Goal: Contribute content

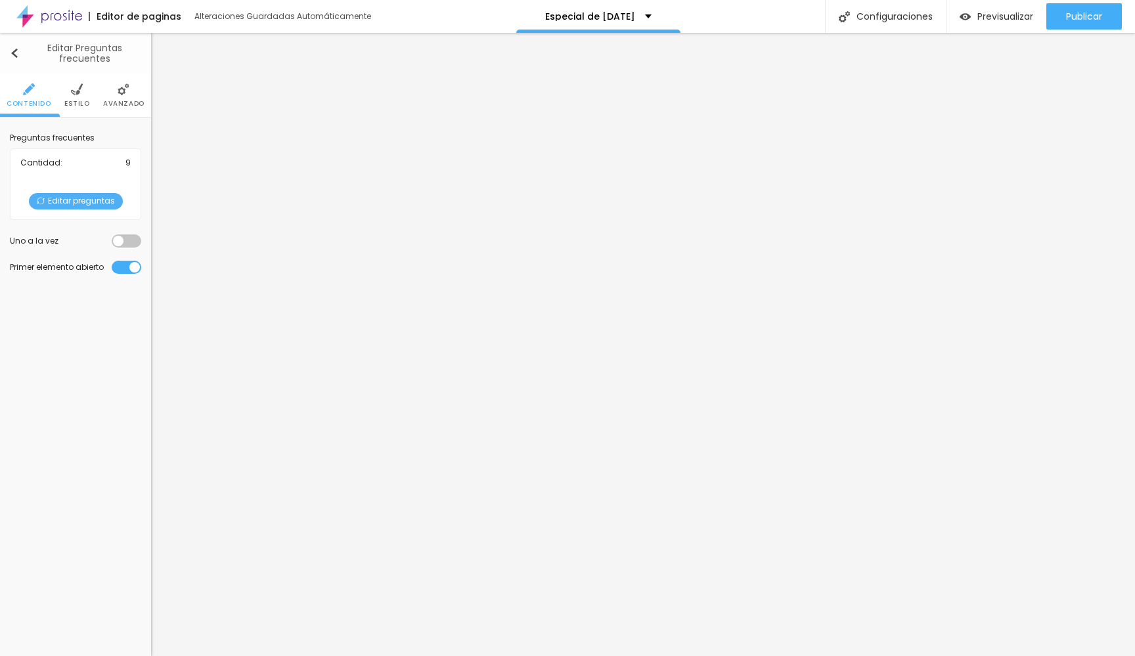
click at [11, 55] on img "button" at bounding box center [14, 53] width 9 height 11
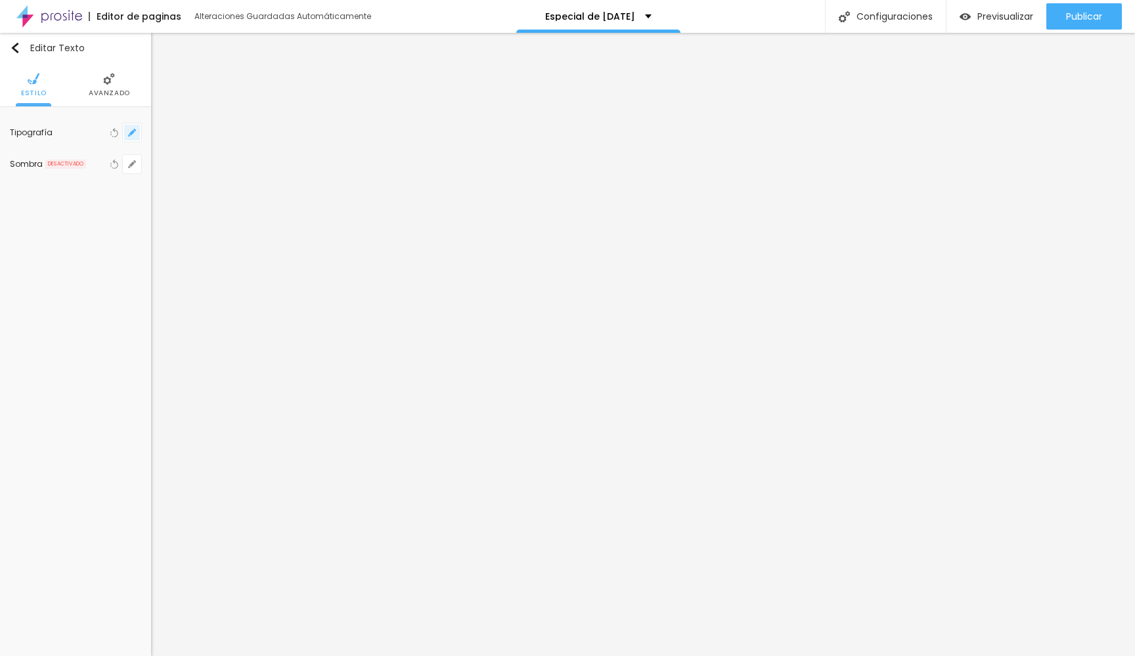
click at [128, 133] on icon "button" at bounding box center [132, 133] width 8 height 8
type input "28"
type input "1"
type input "29"
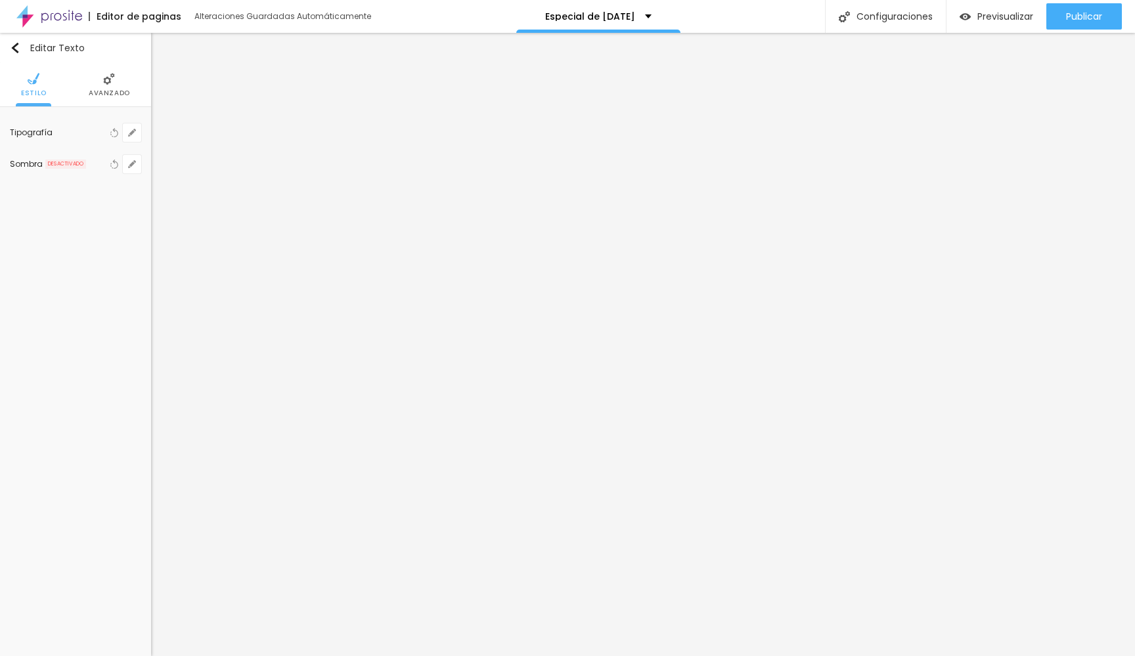
type input "29"
type input "1"
type input "30"
type input "1"
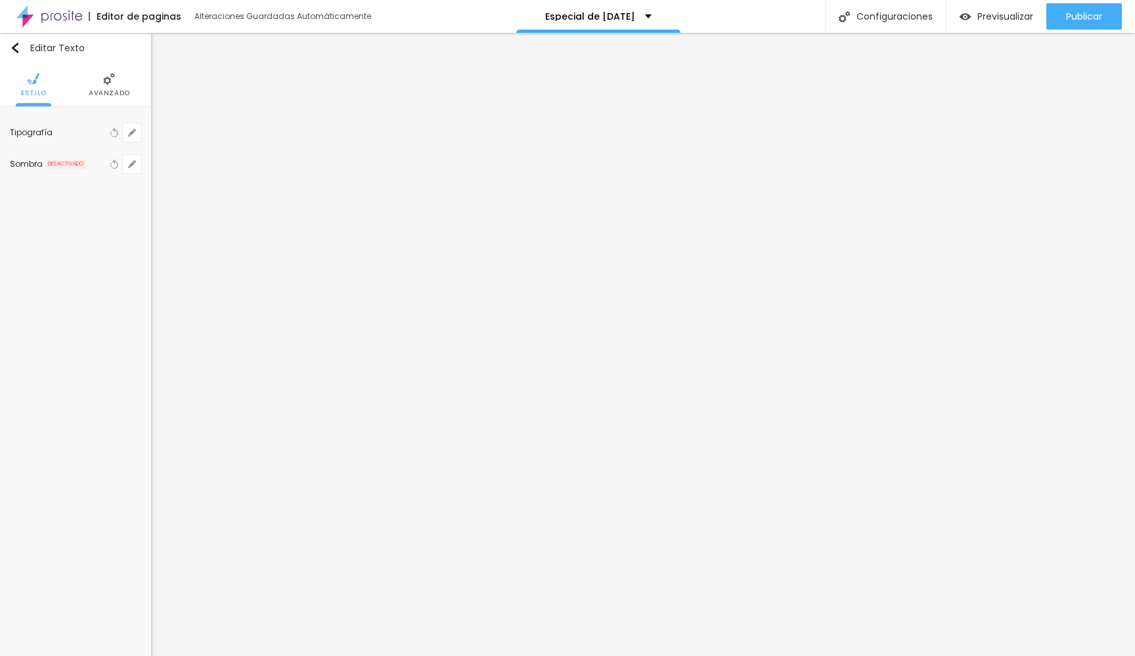
type input "31"
type input "1"
type input "32"
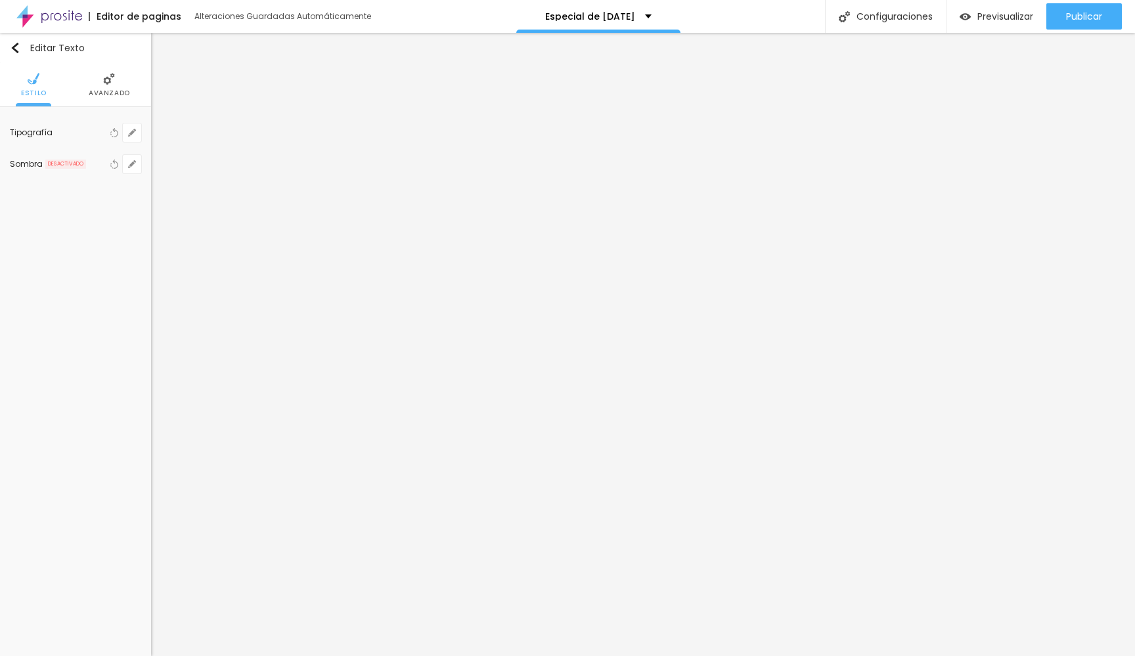
type input "1"
type input "33"
type input "1"
type input "34"
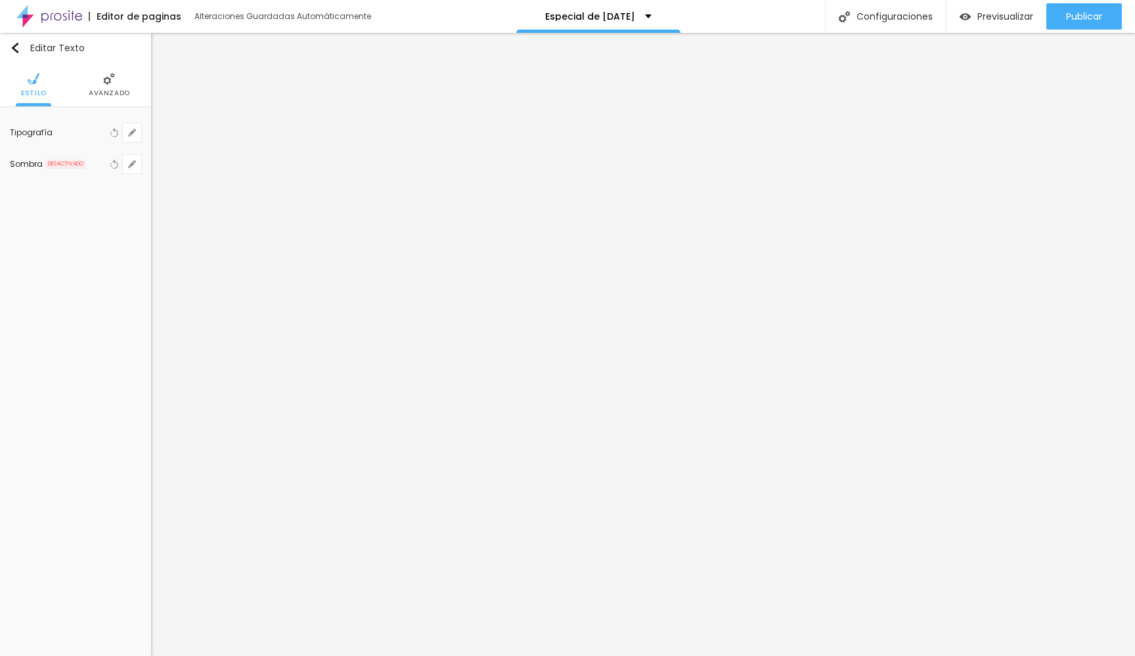
type input "34"
type input "1"
type input "35"
type input "1"
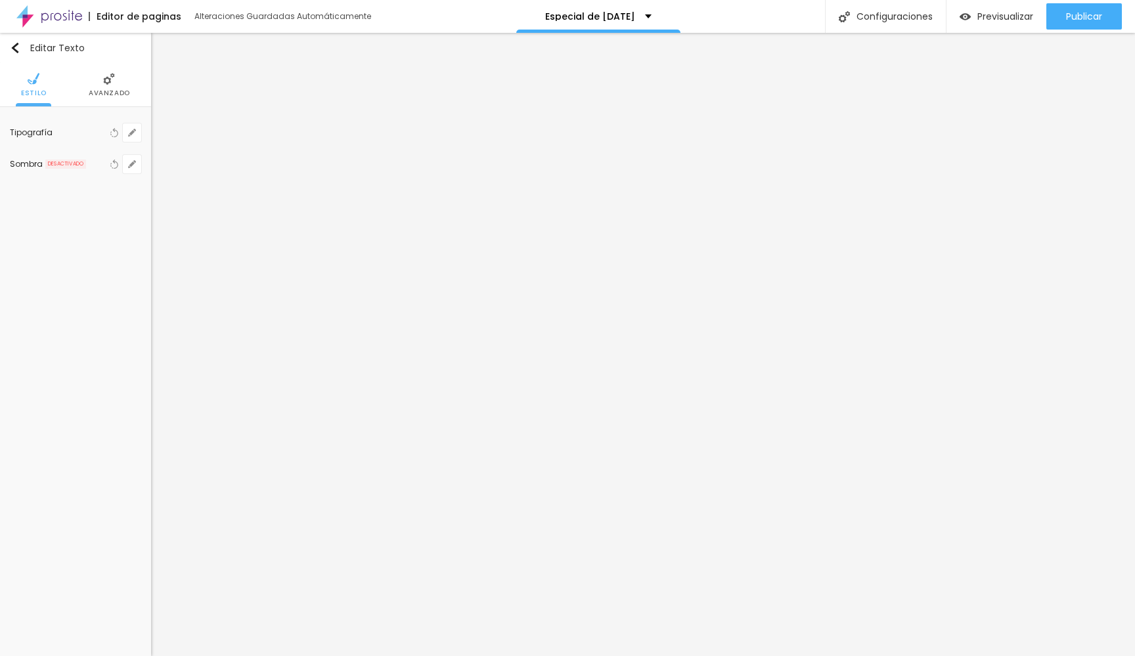
type input "36"
type input "1"
type input "37"
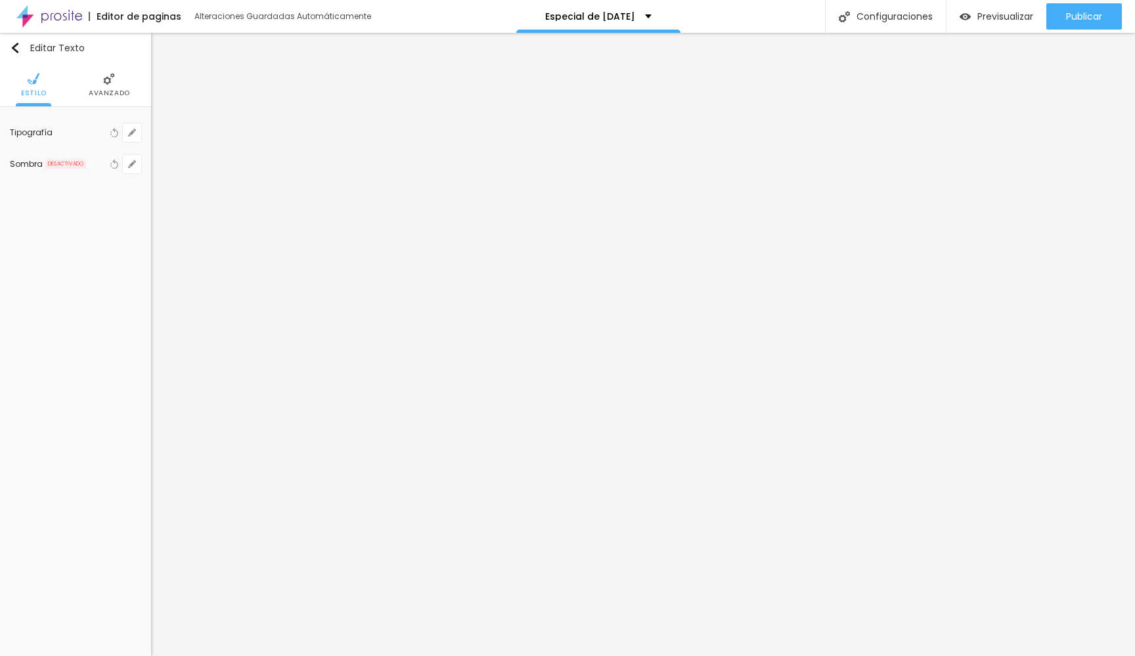
type input "1"
type input "38"
type input "1"
type input "39"
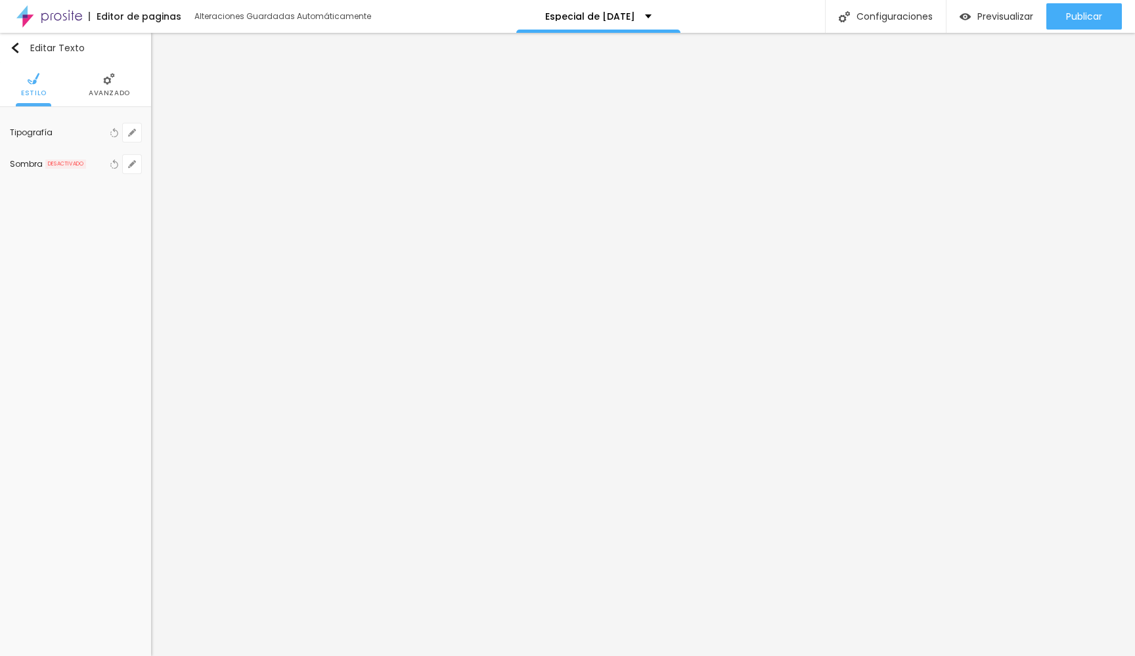
type input "39"
type input "1"
type input "40"
type input "1"
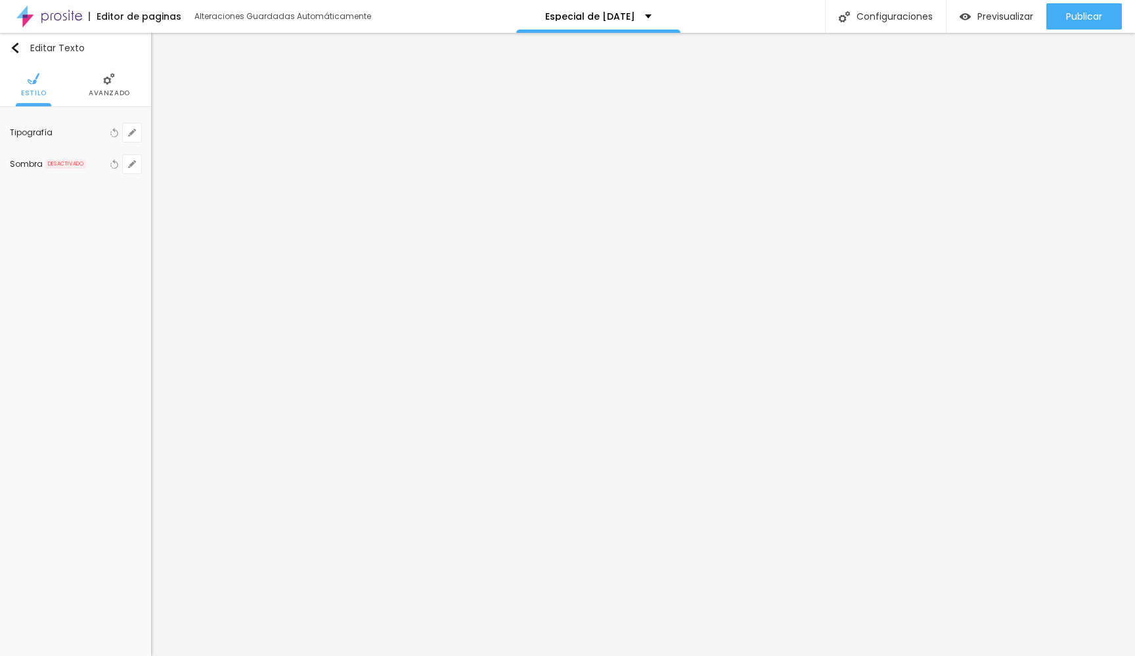
type input "41"
type input "1"
type input "42"
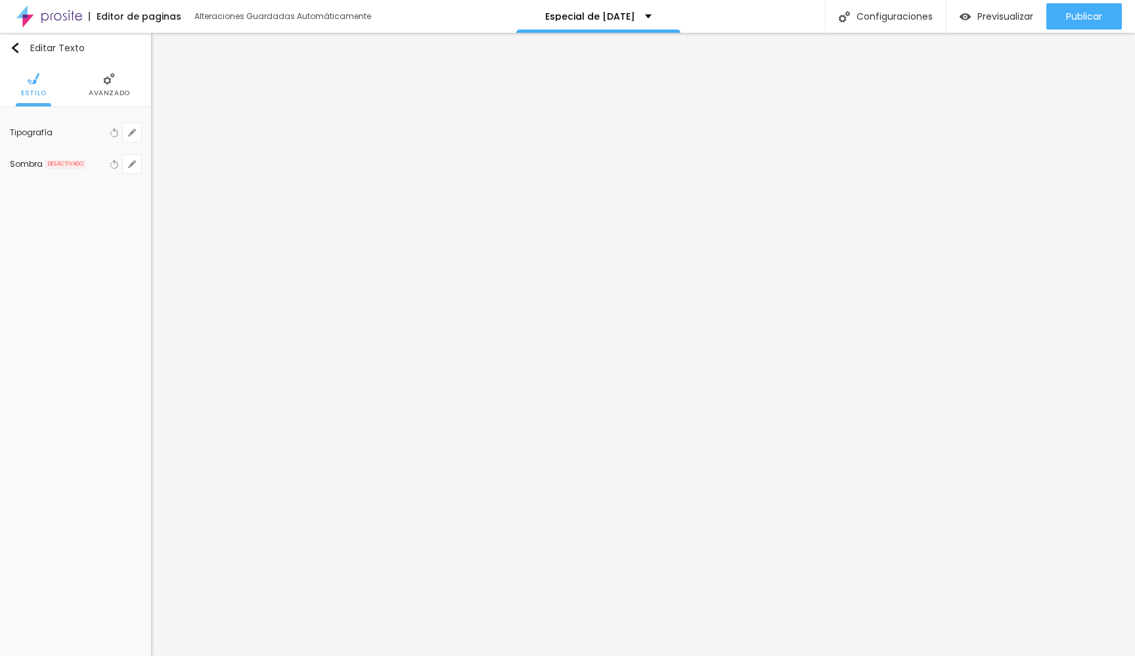
type input "1"
type input "43"
type input "1"
type input "44"
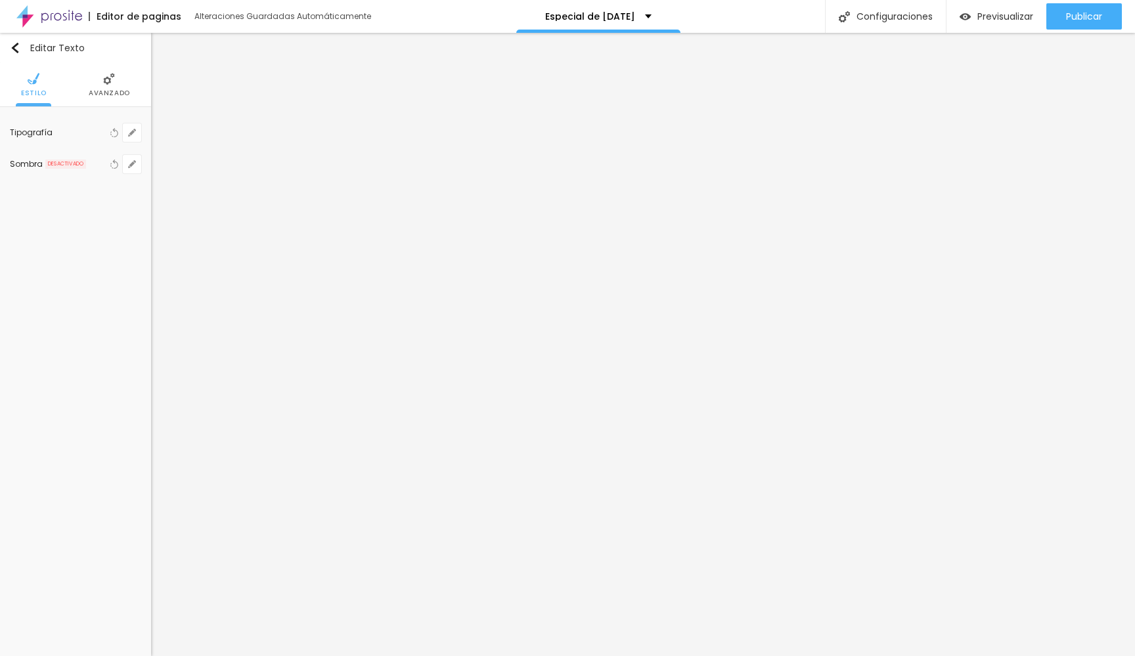
type input "44"
type input "1"
type input "45"
type input "1"
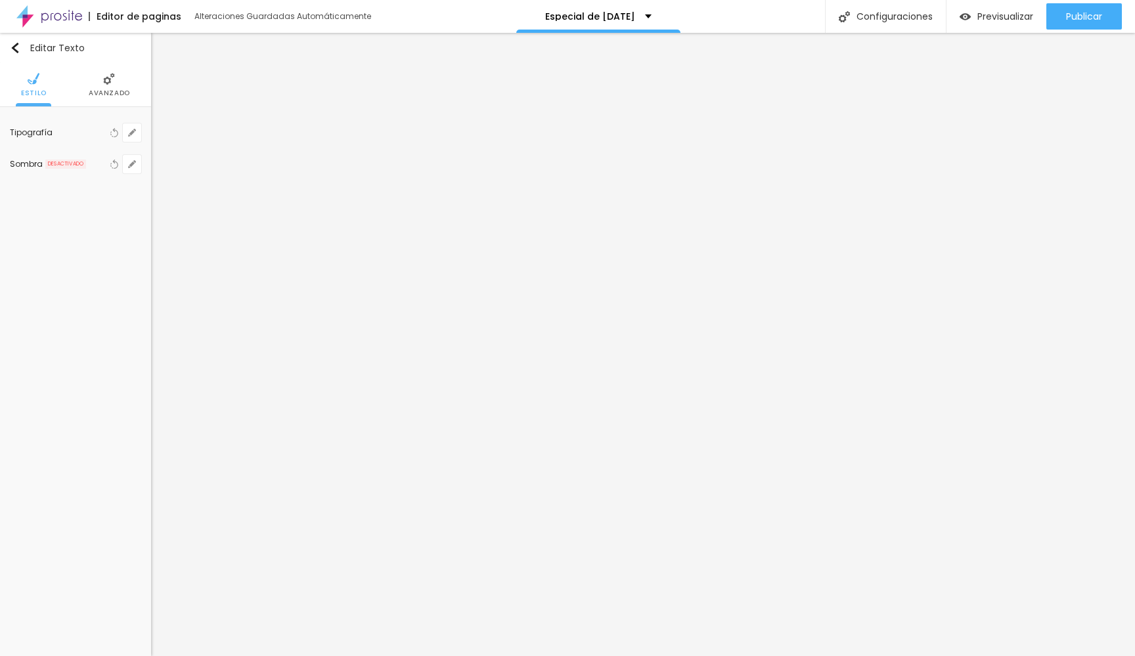
type input "46"
type input "1"
type input "47"
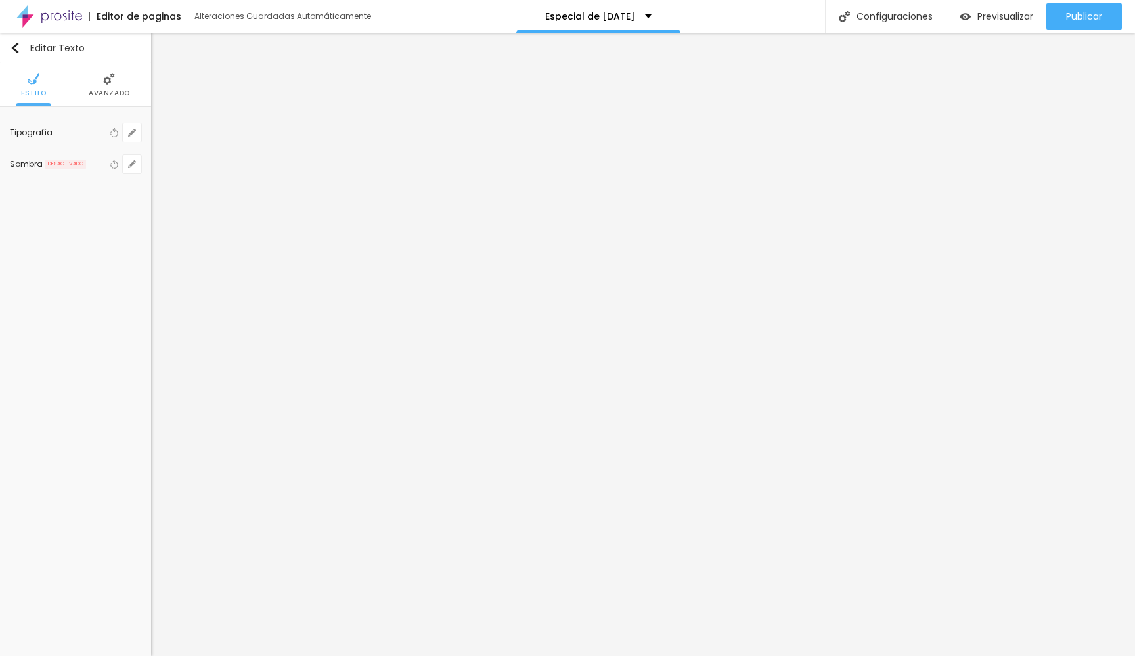
type input "1"
type input "48"
type input "1"
type input "49"
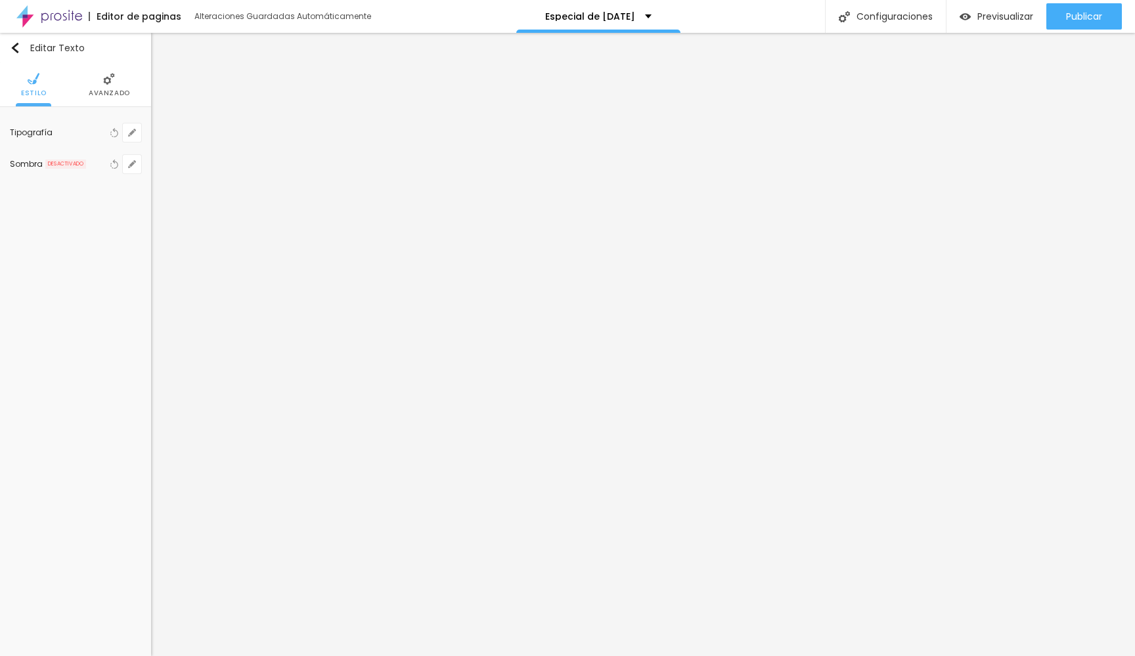
type input "49"
type input "1"
type input "50"
type input "1"
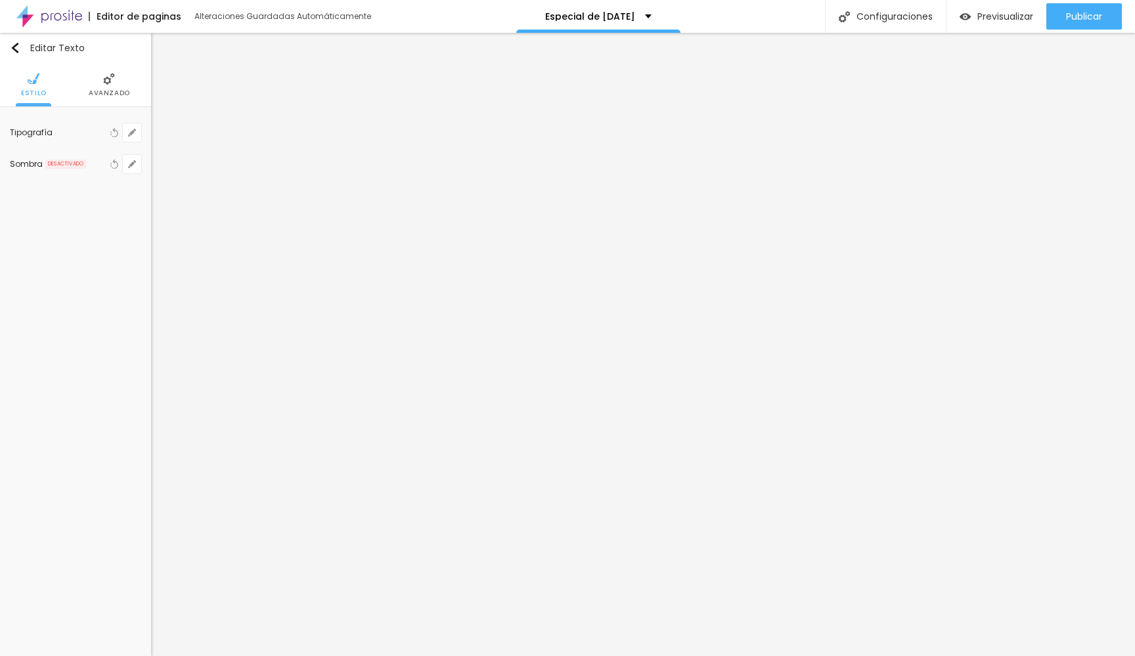
type input "51"
type input "1"
type input "52"
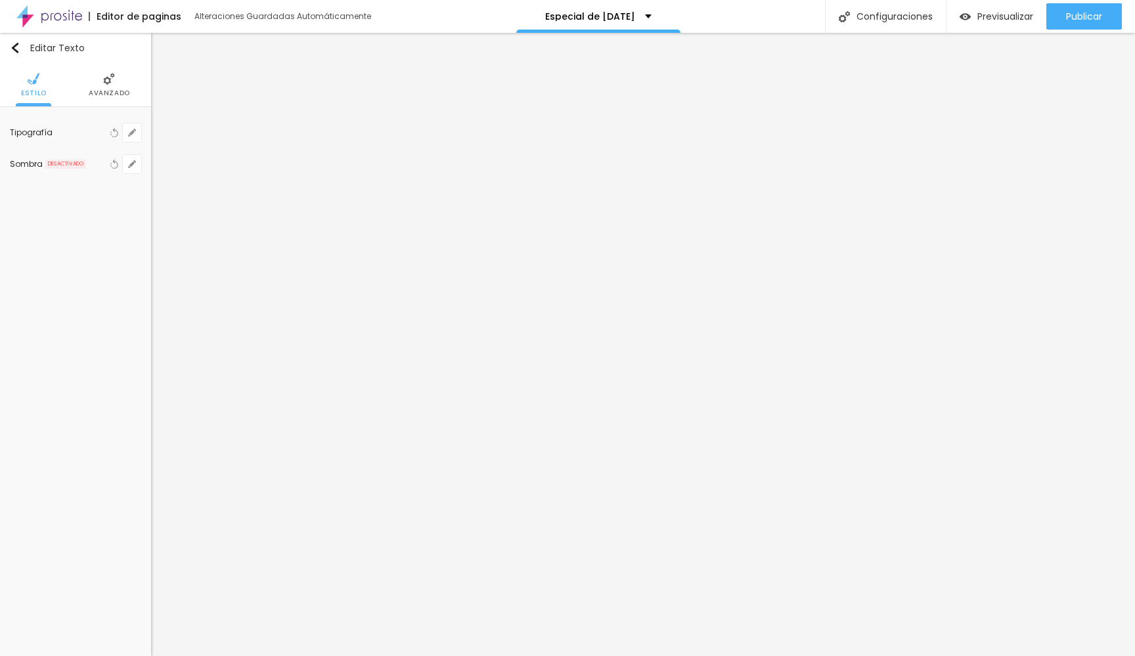
type input "1"
drag, startPoint x: 189, startPoint y: 219, endPoint x: 213, endPoint y: 220, distance: 23.7
type input "52"
type input "1"
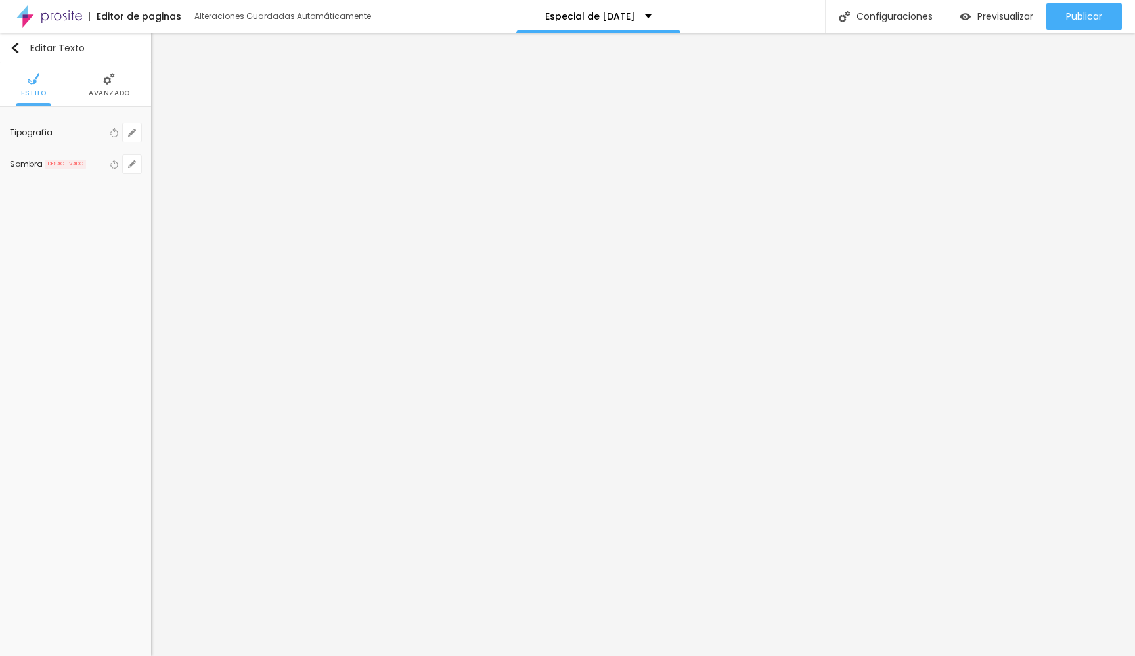
click at [979, 656] on div at bounding box center [567, 656] width 1135 height 0
click at [1081, 20] on span "Publicar" at bounding box center [1084, 16] width 36 height 11
